Goal: Information Seeking & Learning: Learn about a topic

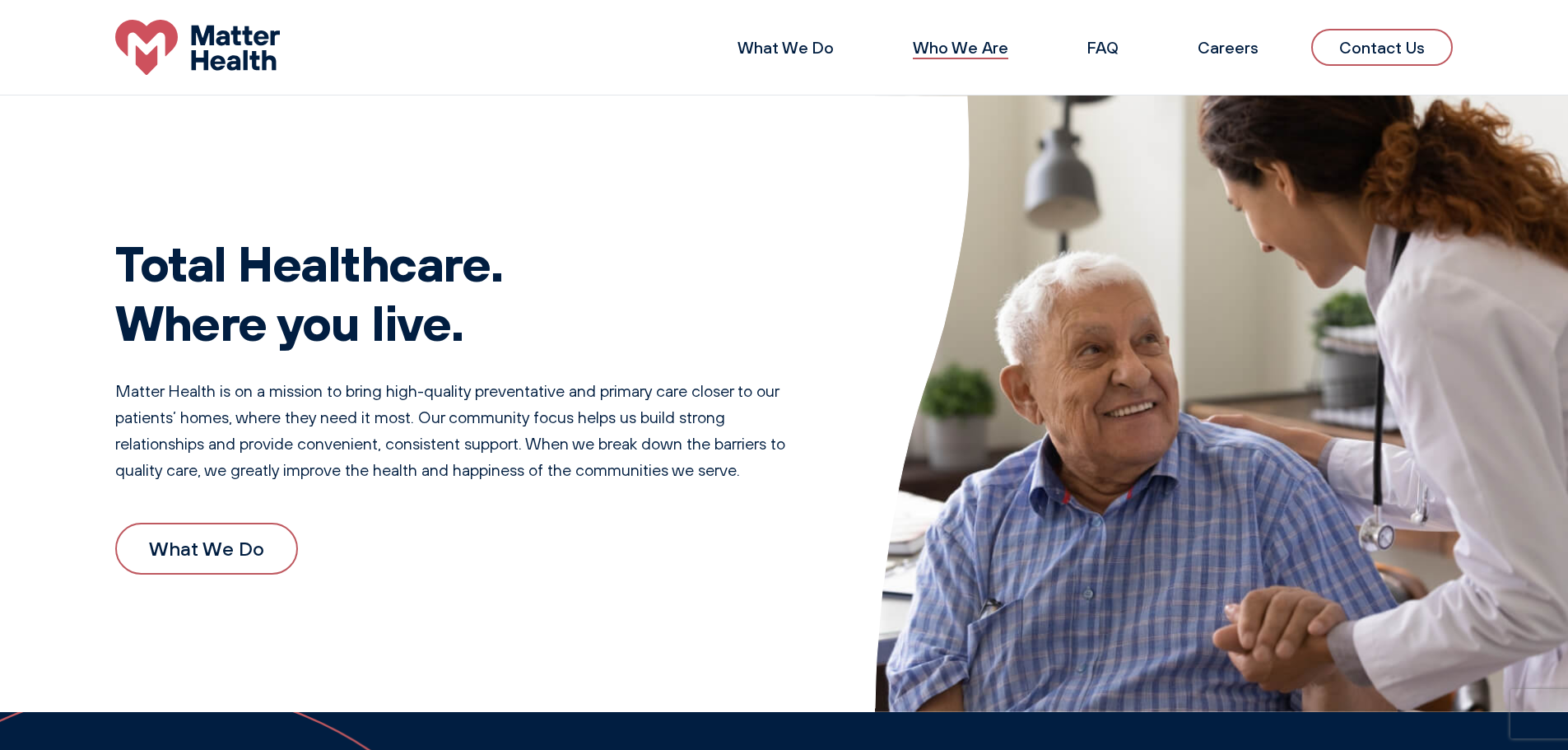
click at [980, 40] on link "Who We Are" at bounding box center [961, 47] width 96 height 20
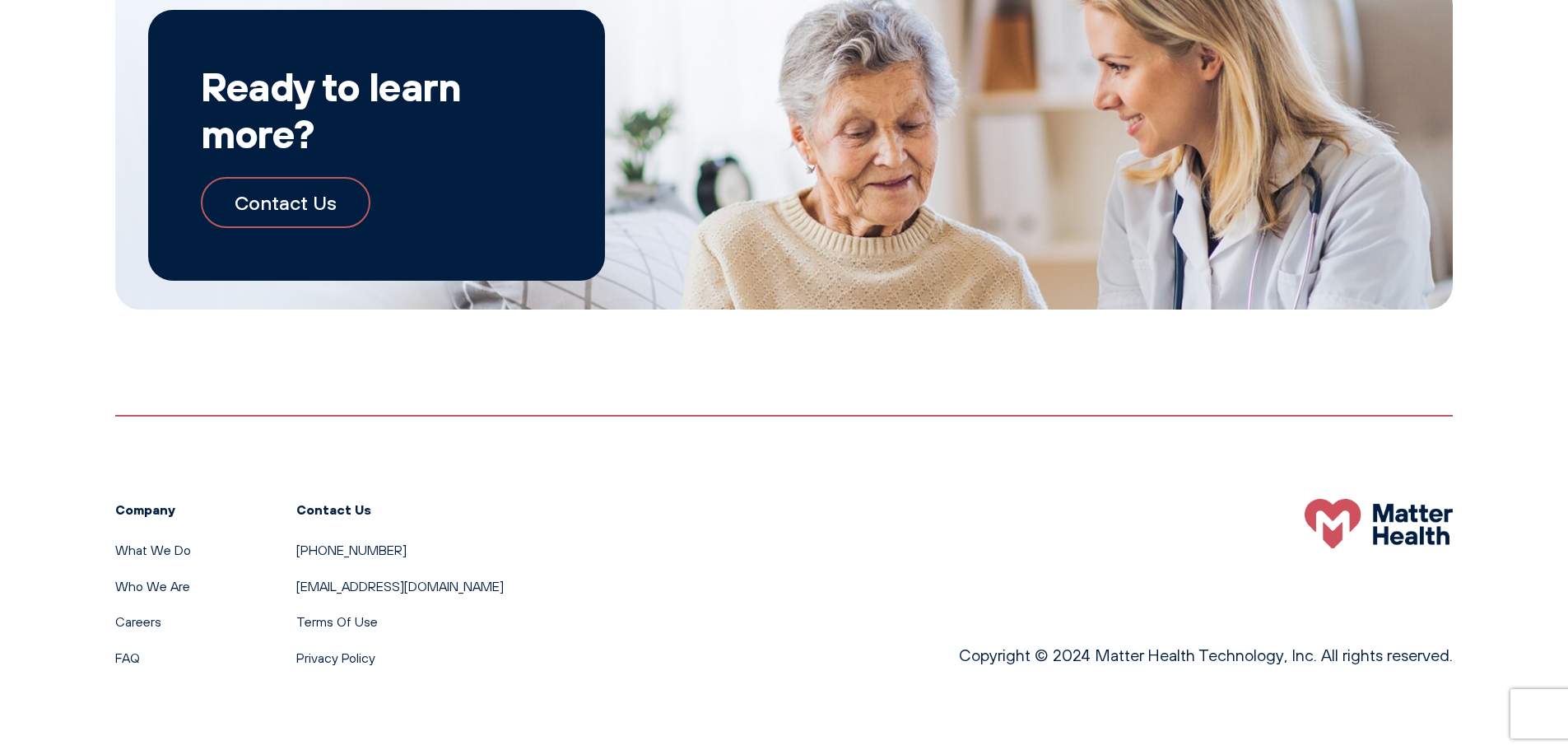
scroll to position [1925, 0]
click at [172, 545] on link "What We Do" at bounding box center [153, 549] width 76 height 17
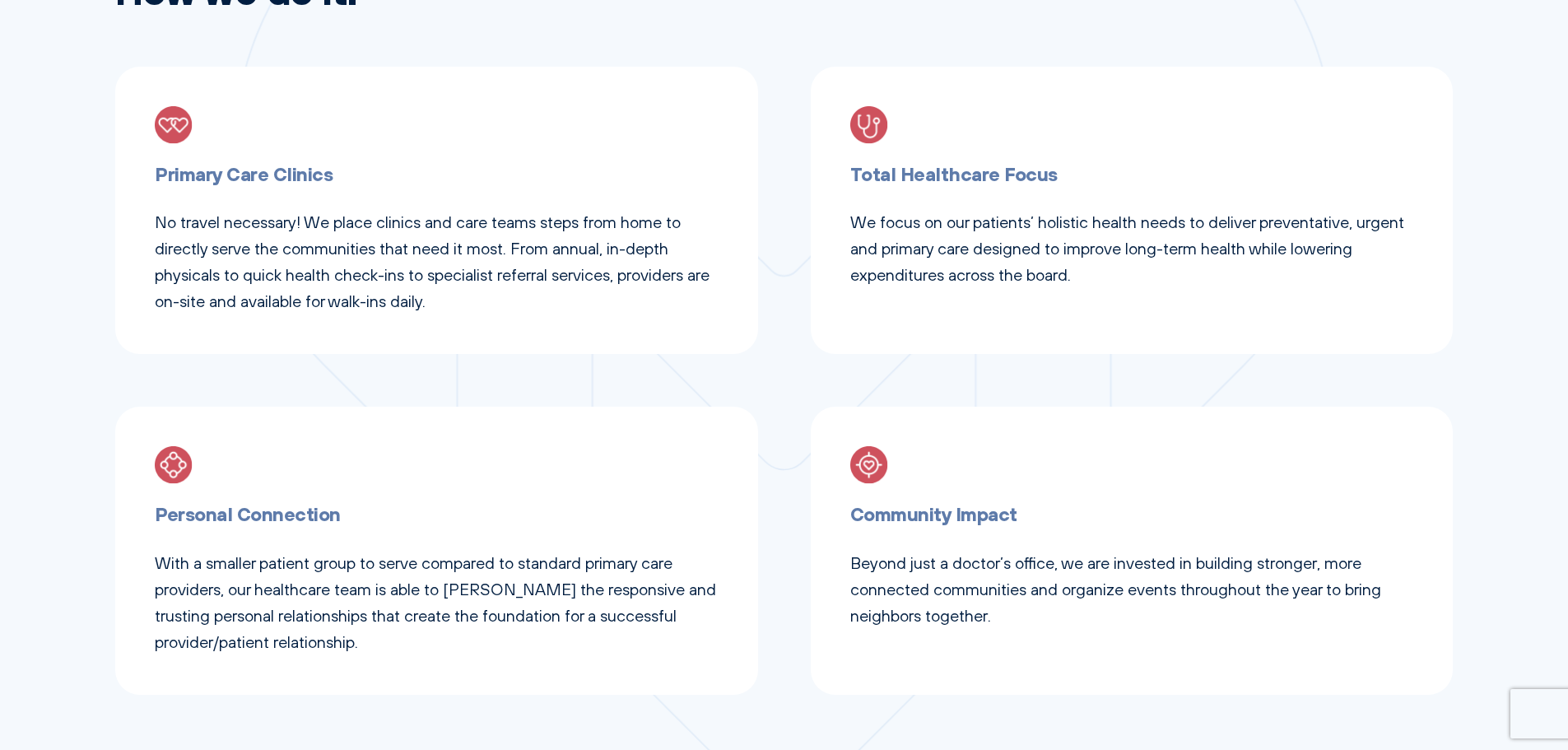
scroll to position [658, 0]
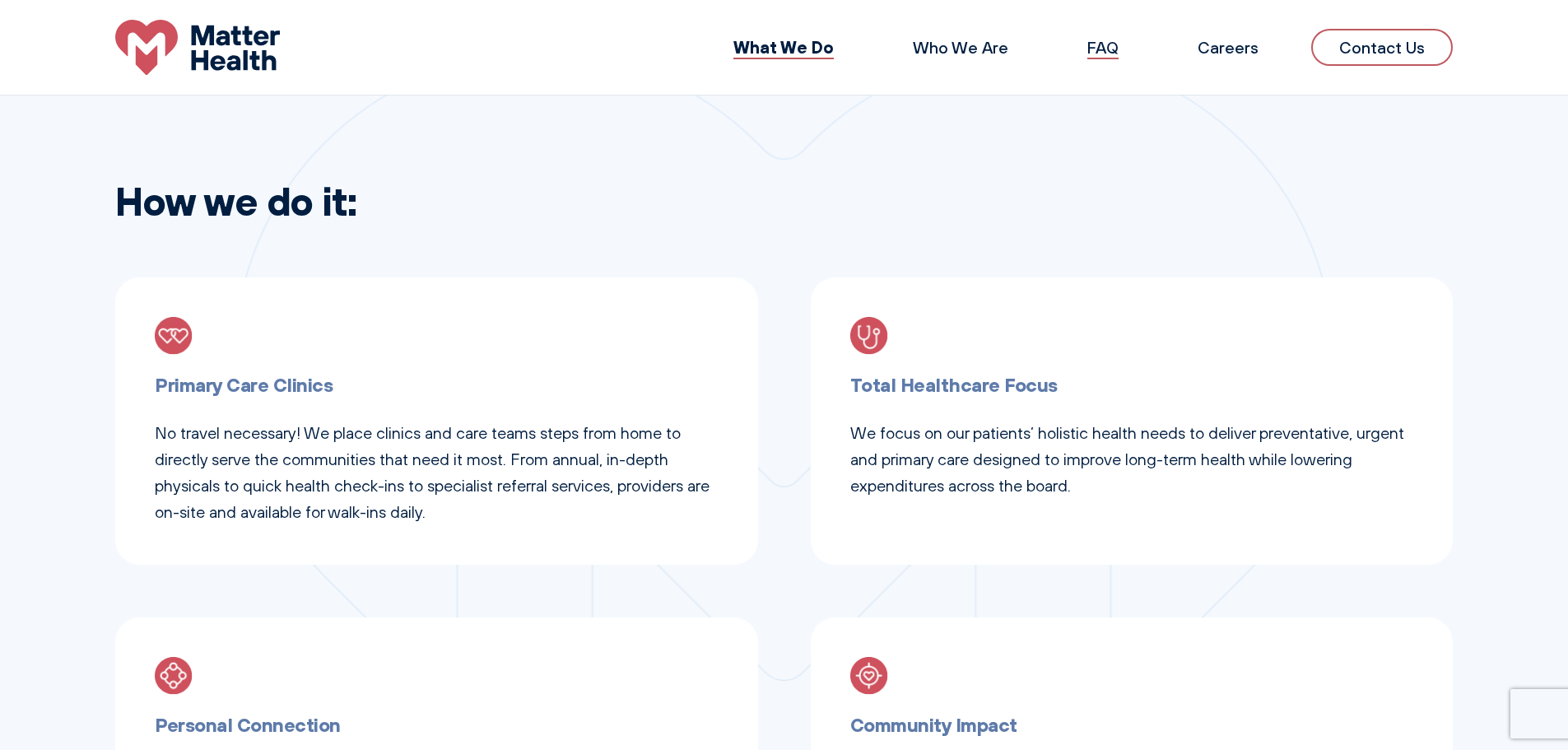
click at [1116, 54] on link "FAQ" at bounding box center [1102, 47] width 31 height 20
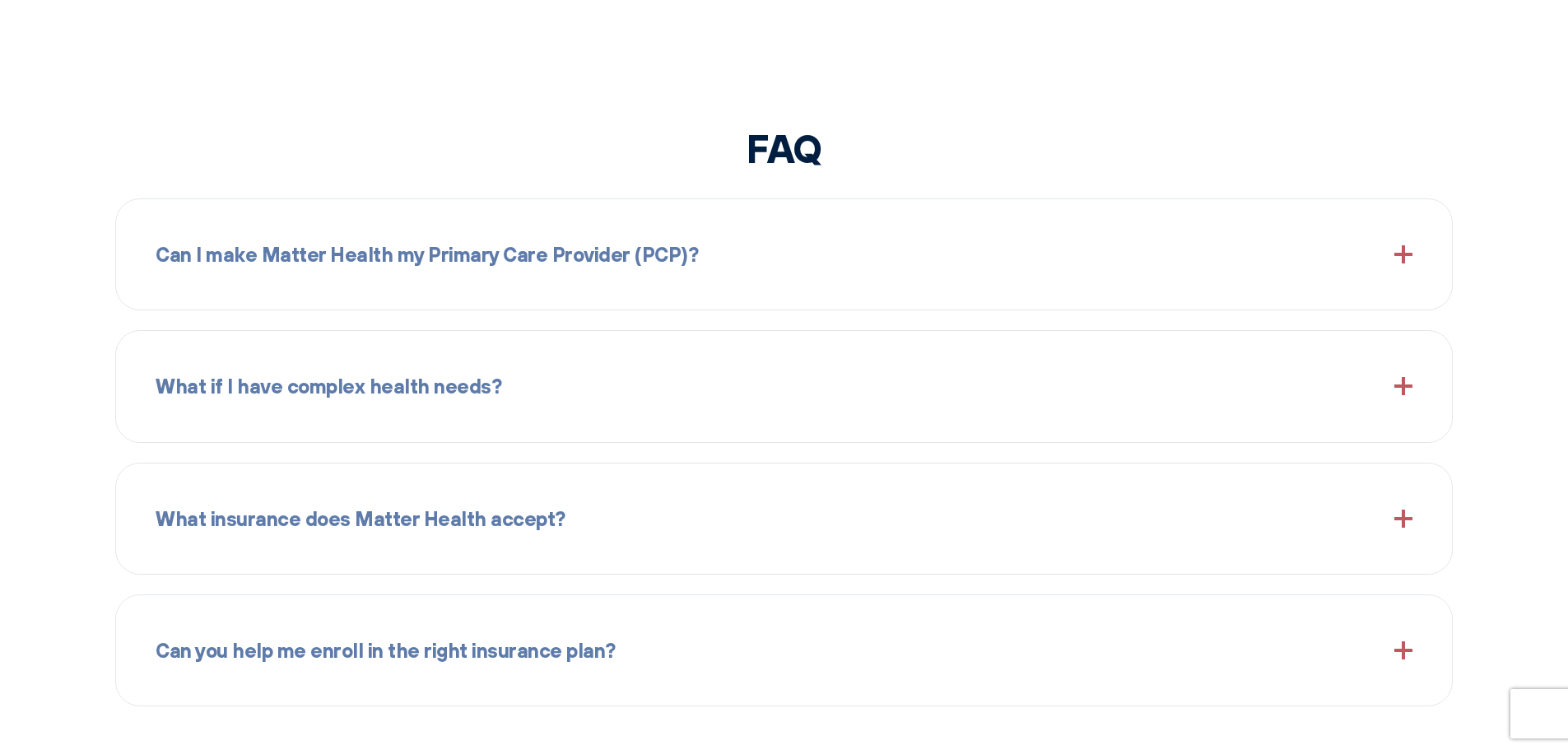
scroll to position [2031, 0]
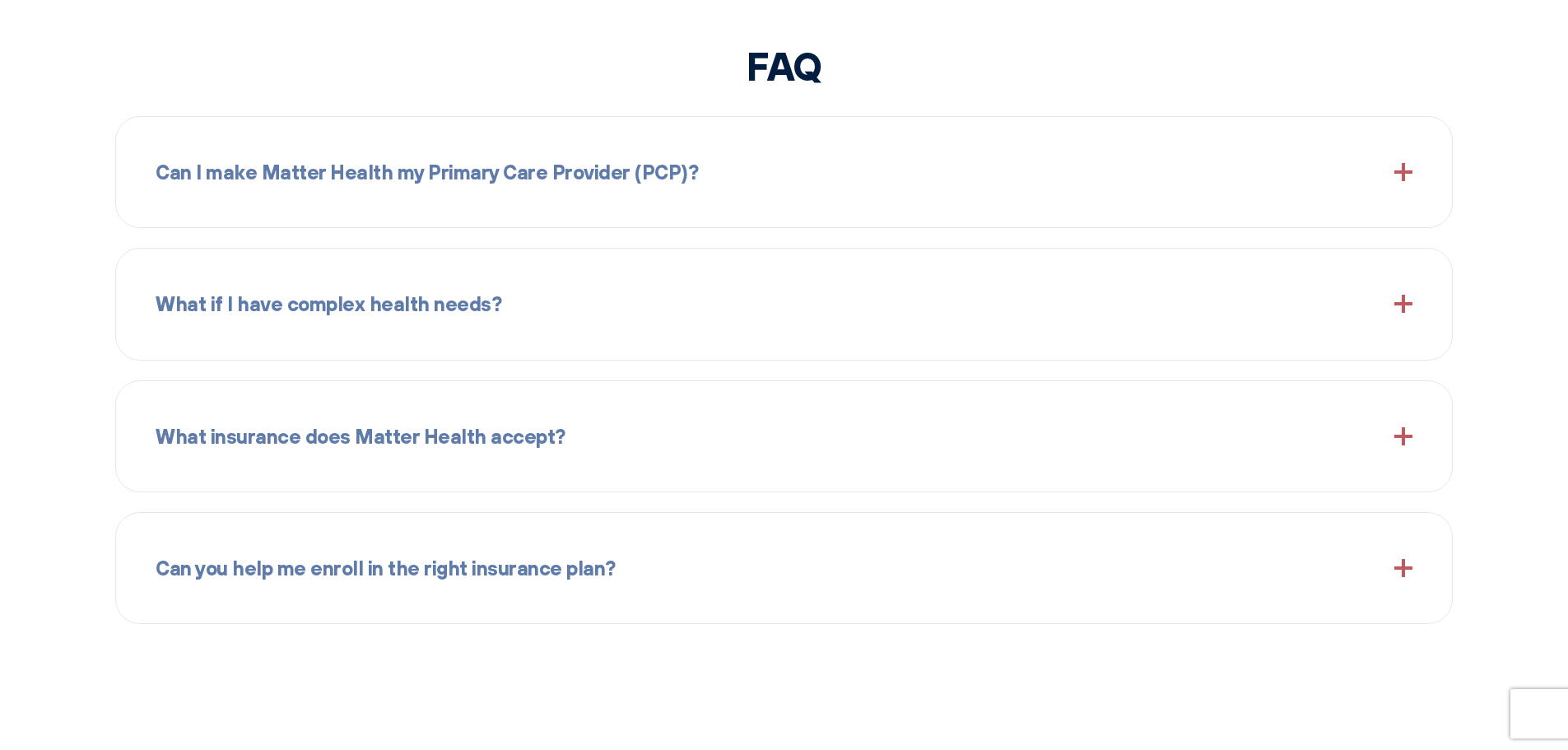
click at [1395, 174] on span at bounding box center [1403, 172] width 18 height 18
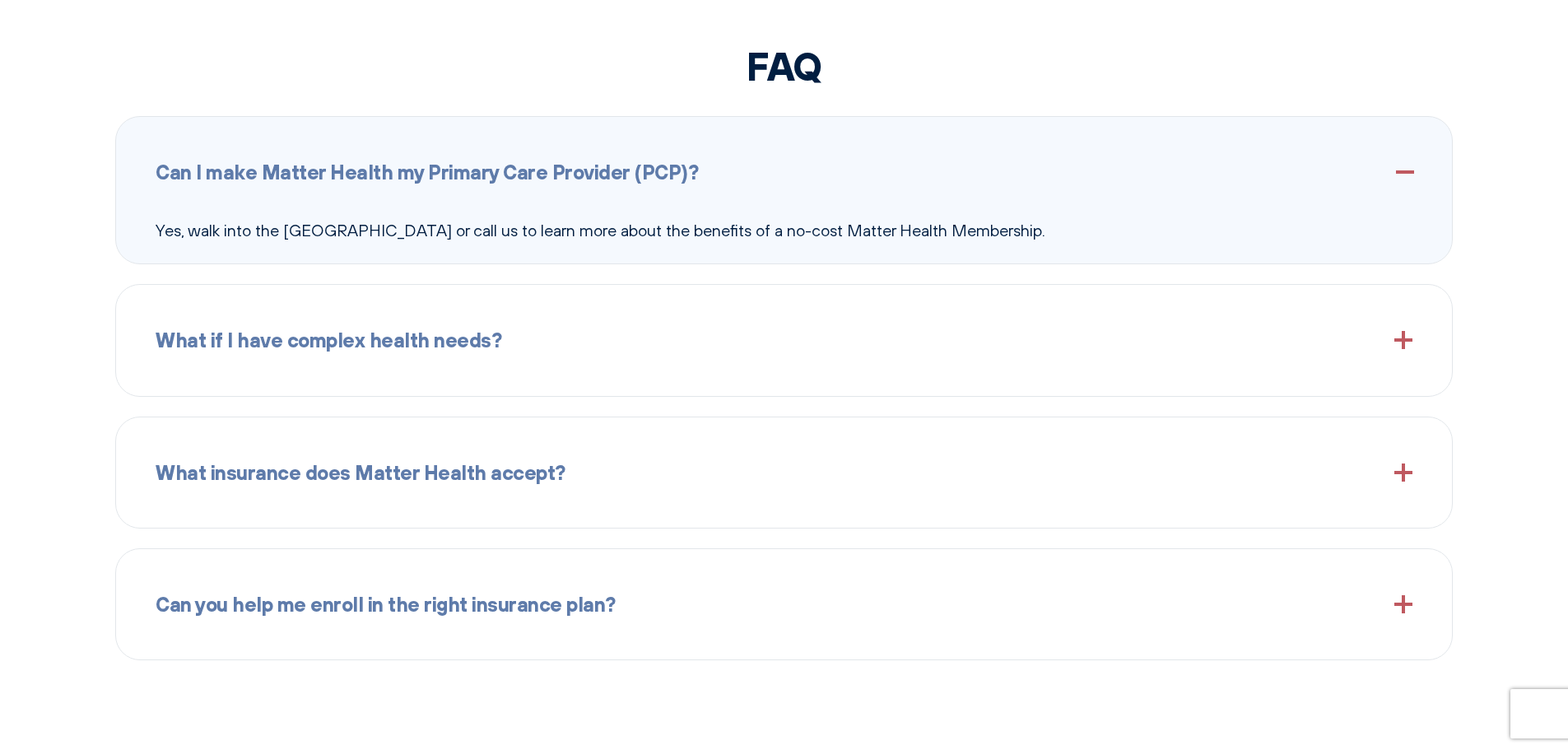
click at [1396, 174] on span at bounding box center [1403, 172] width 18 height 18
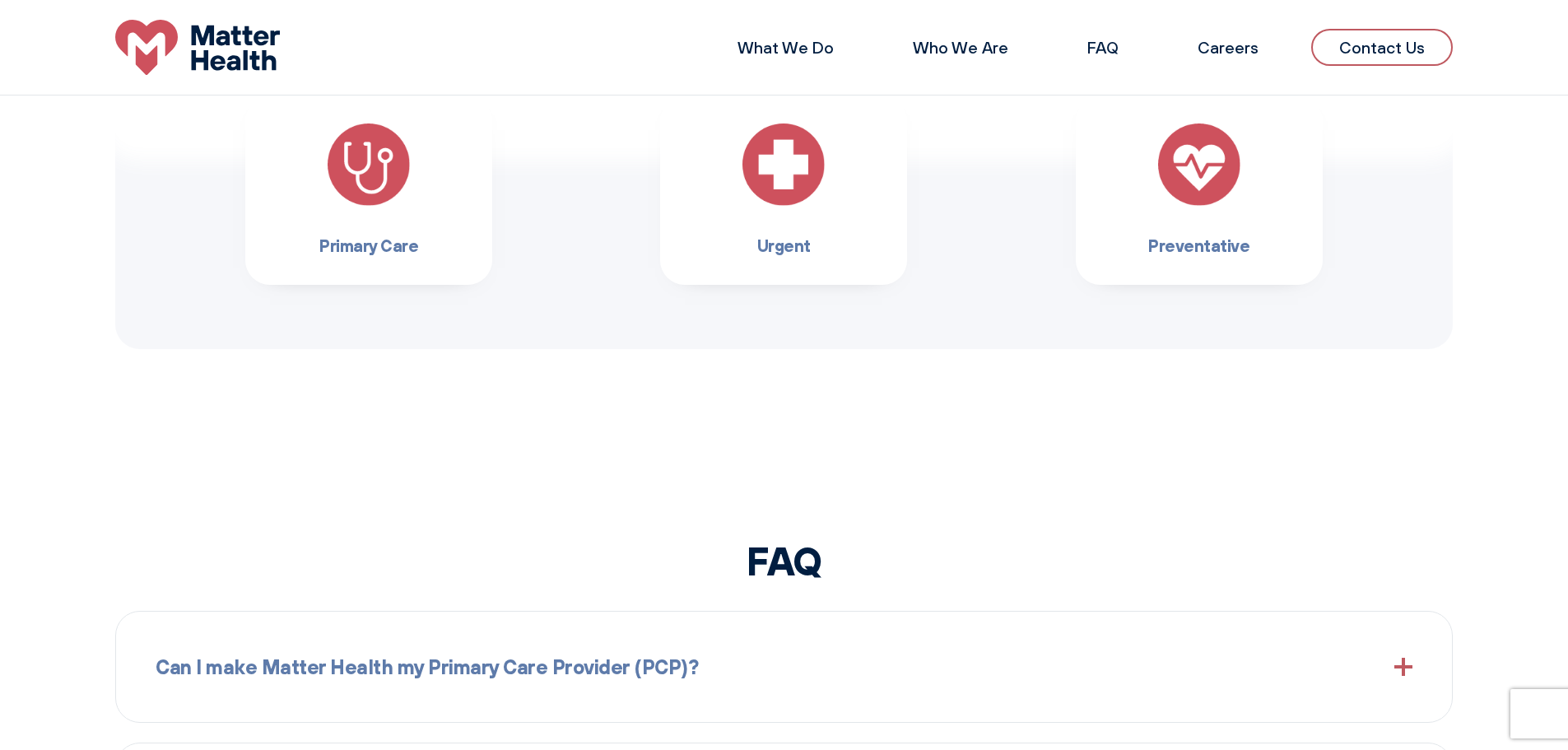
scroll to position [1245, 0]
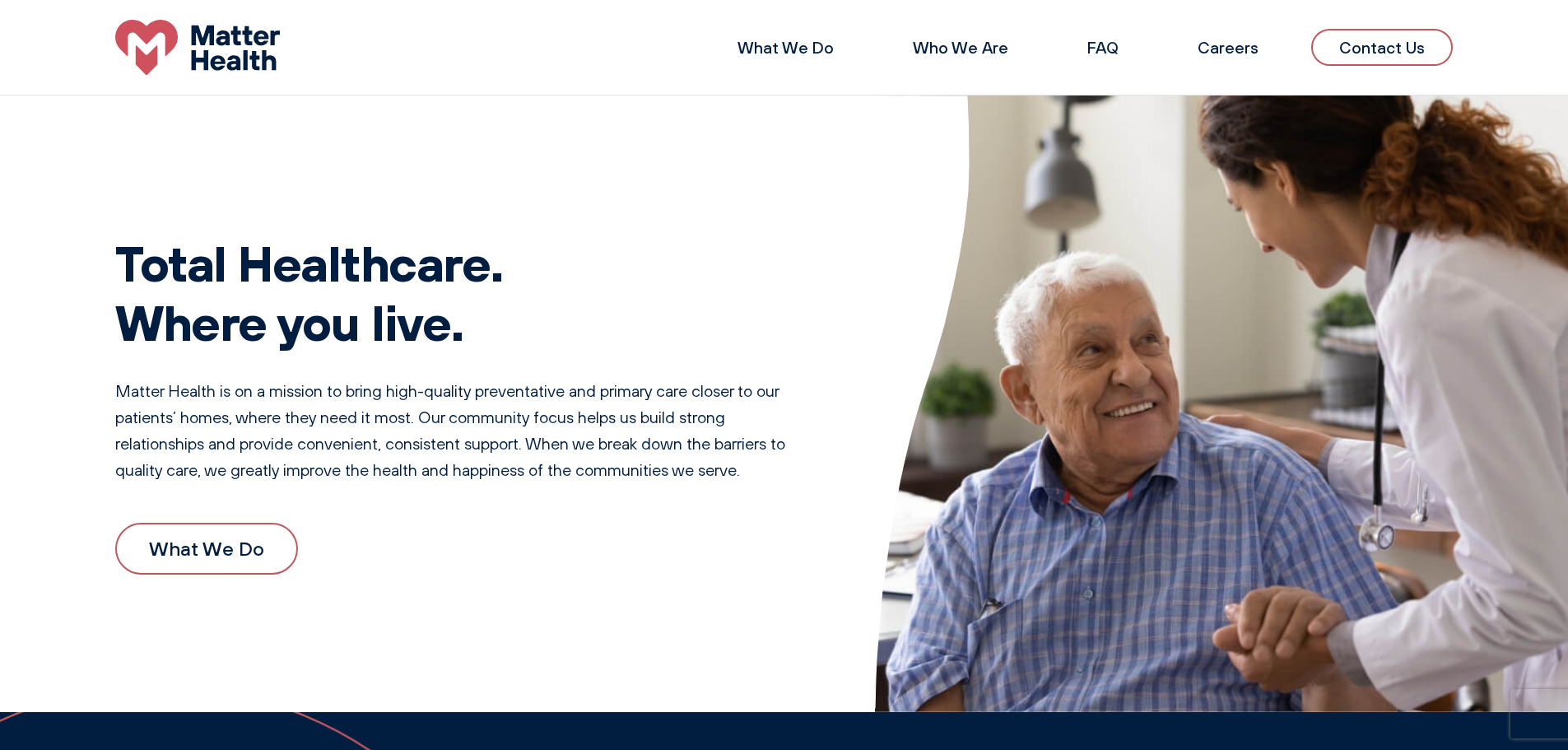
drag, startPoint x: 958, startPoint y: 40, endPoint x: 982, endPoint y: 61, distance: 31.9
click at [958, 40] on link "Who We Are" at bounding box center [961, 47] width 96 height 20
